Goal: Information Seeking & Learning: Check status

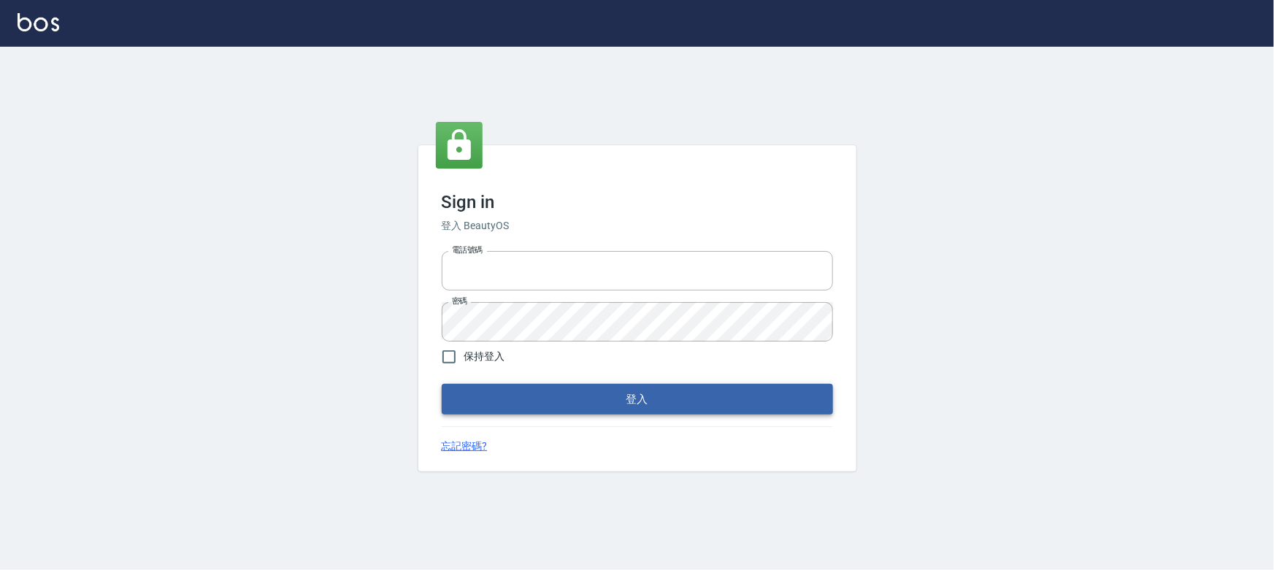
type input "0910967130"
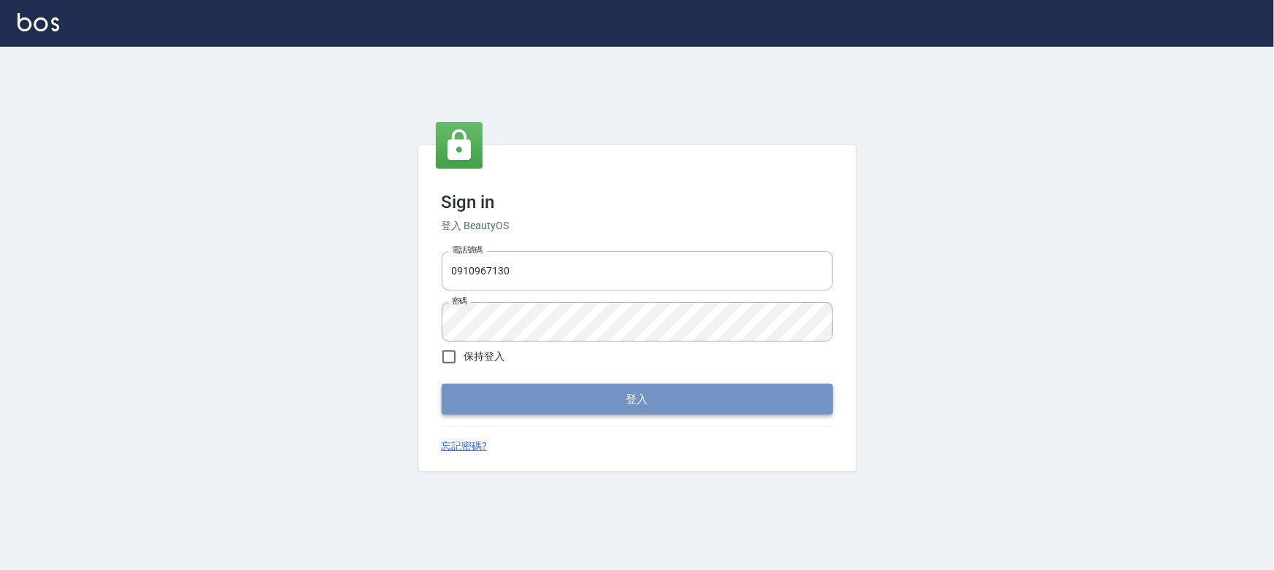
click at [569, 397] on button "登入" at bounding box center [637, 399] width 391 height 31
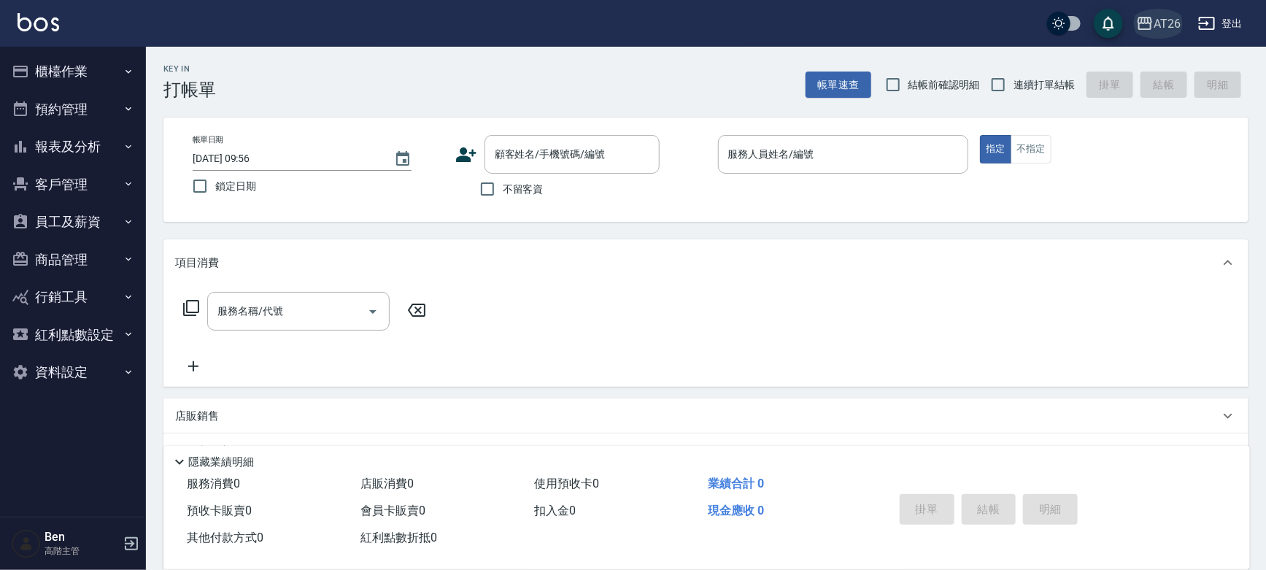
click at [1169, 16] on div "AT26" at bounding box center [1167, 24] width 27 height 18
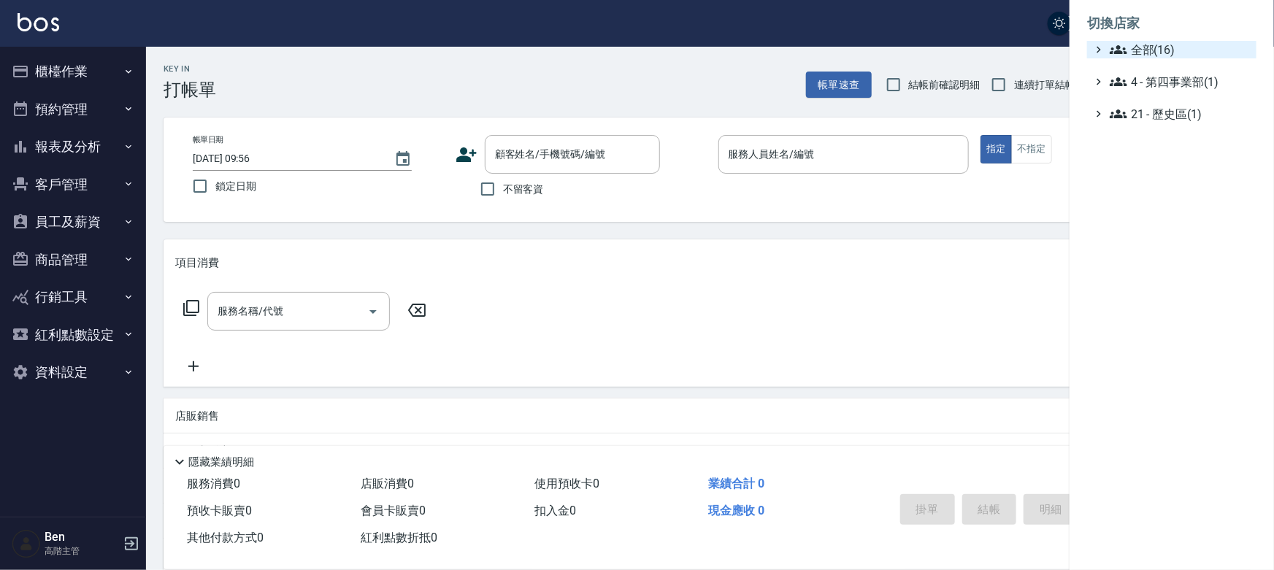
click at [1125, 53] on icon at bounding box center [1119, 49] width 18 height 9
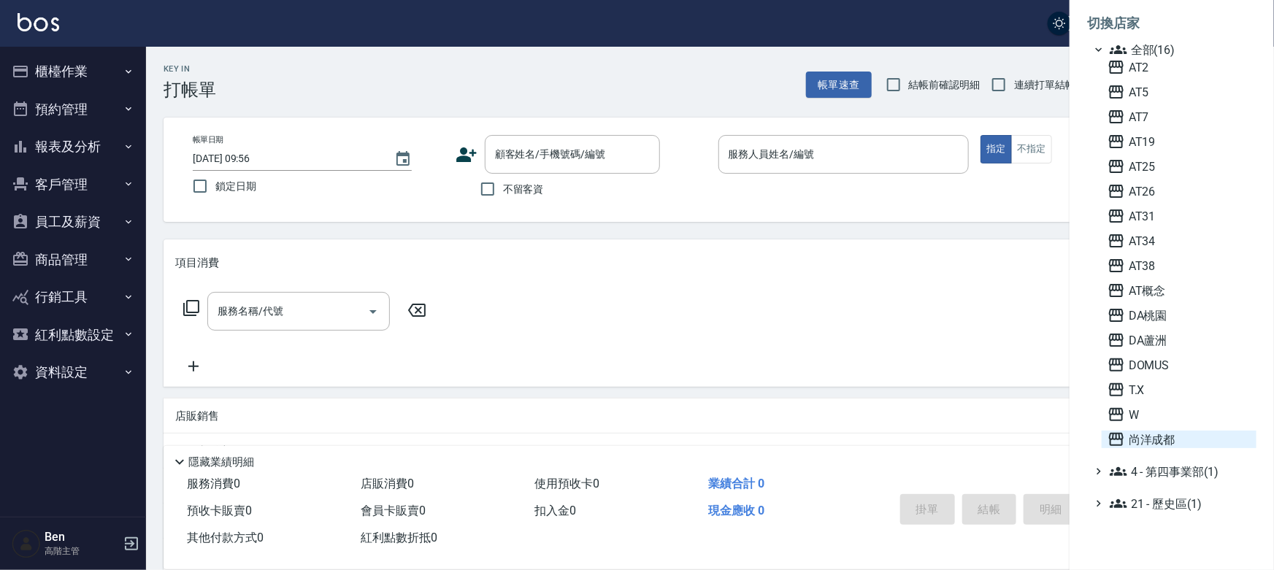
click at [1134, 442] on span "尚洋成都" at bounding box center [1178, 440] width 143 height 18
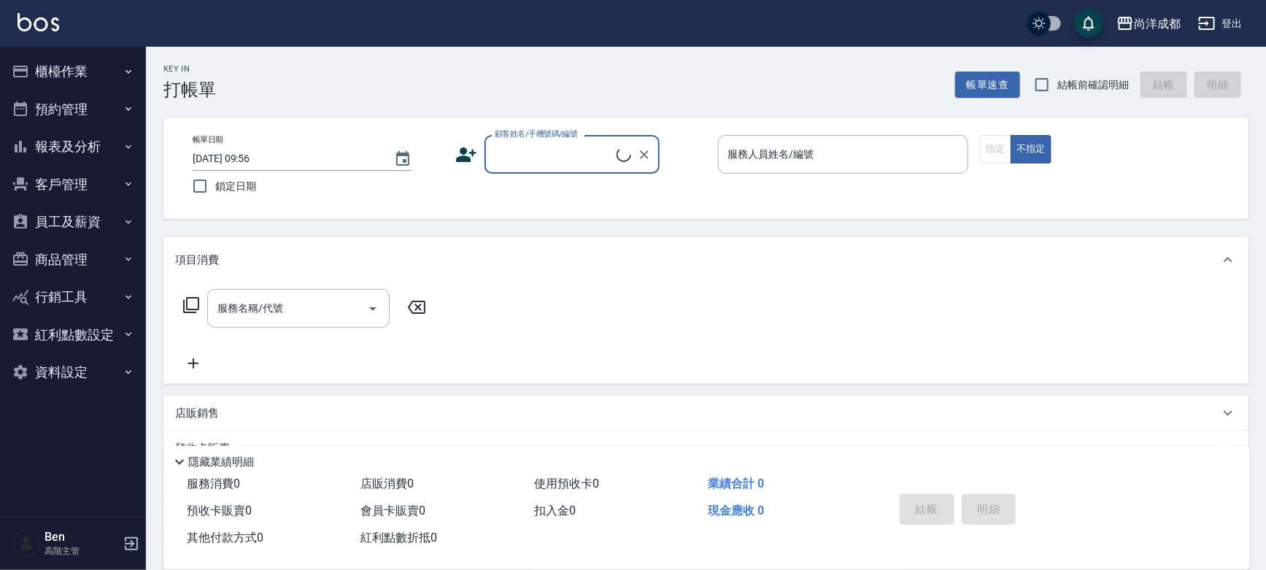
click at [37, 138] on button "報表及分析" at bounding box center [73, 147] width 134 height 38
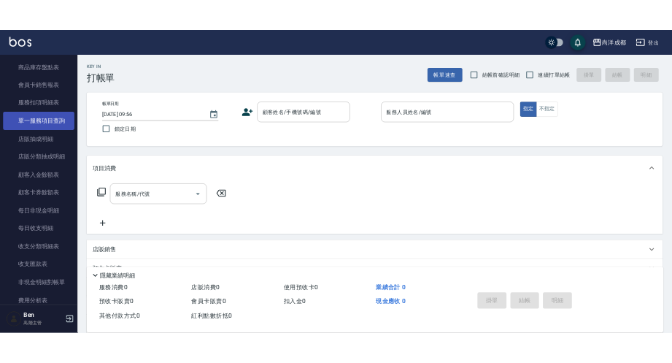
scroll to position [1061, 0]
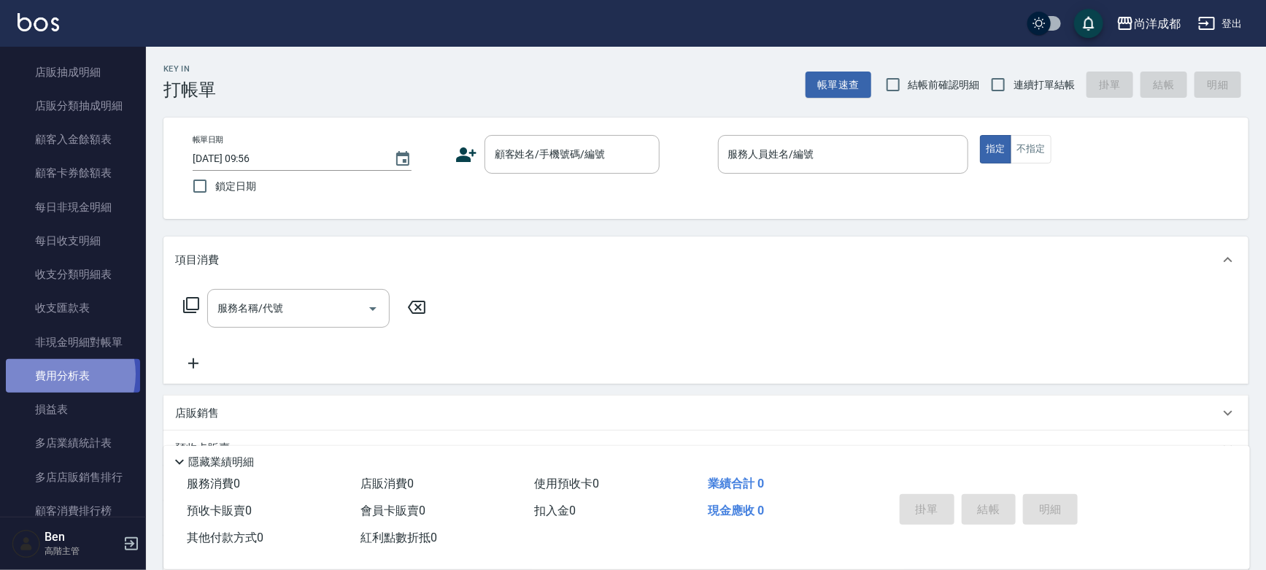
click at [53, 374] on link "費用分析表" at bounding box center [73, 376] width 134 height 34
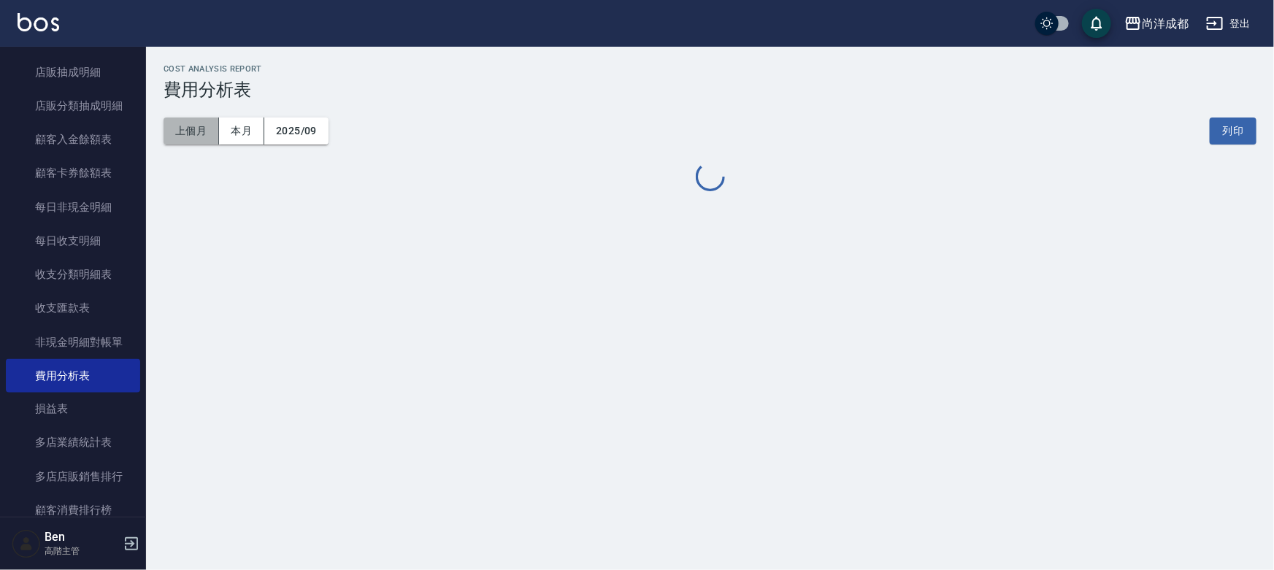
click at [182, 136] on button "上個月" at bounding box center [191, 131] width 55 height 27
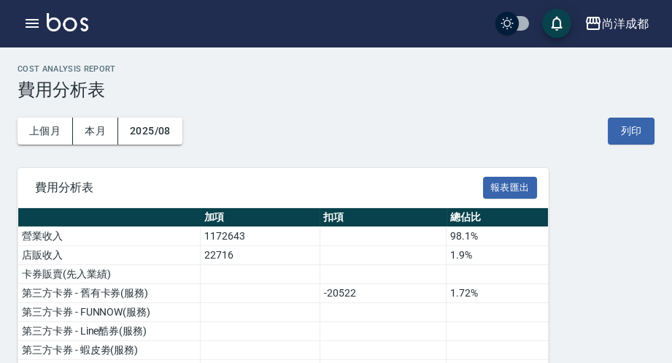
click at [286, 94] on h3 "費用分析表" at bounding box center [336, 90] width 637 height 20
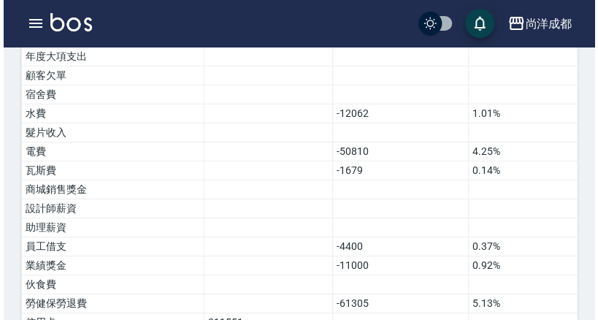
scroll to position [1168, 0]
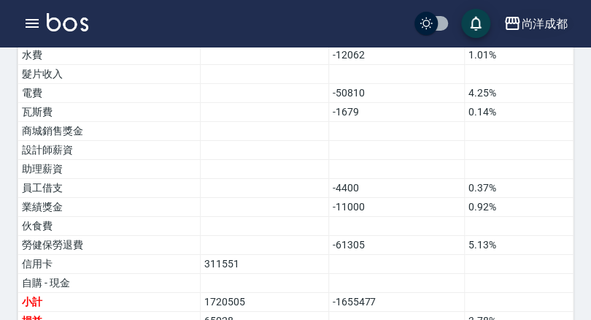
click at [555, 23] on div "尚洋成都" at bounding box center [544, 24] width 47 height 18
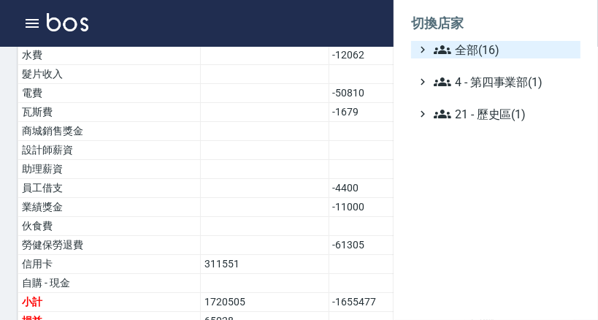
click at [463, 46] on span "全部(16)" at bounding box center [504, 50] width 141 height 18
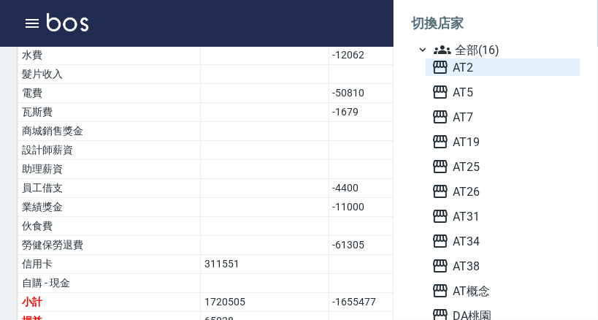
click at [439, 70] on icon at bounding box center [440, 67] width 18 height 18
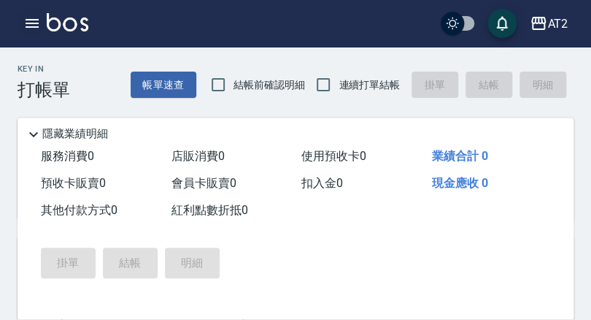
click at [36, 26] on icon "button" at bounding box center [32, 23] width 13 height 9
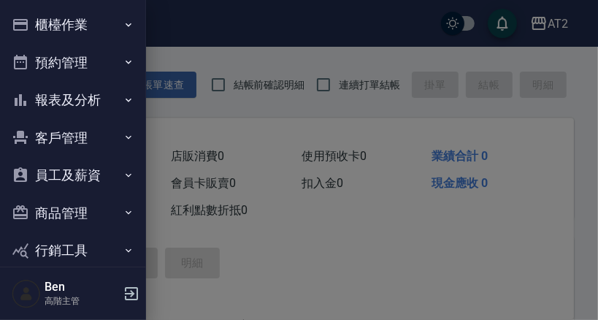
click at [62, 98] on button "報表及分析" at bounding box center [73, 100] width 134 height 38
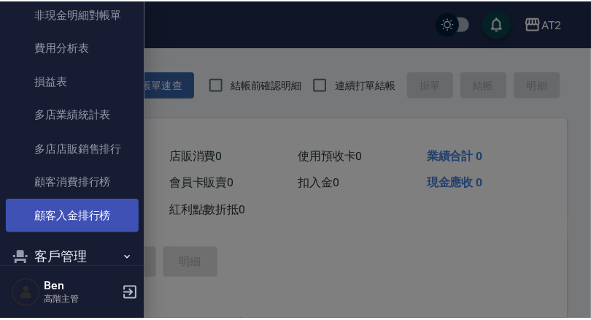
scroll to position [1285, 0]
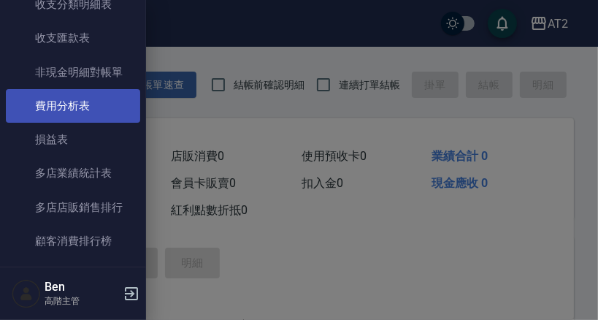
click at [79, 104] on link "費用分析表" at bounding box center [73, 106] width 134 height 34
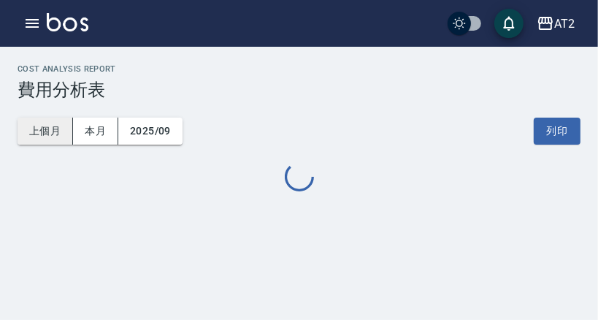
click at [45, 128] on button "上個月" at bounding box center [45, 131] width 55 height 27
